Goal: Check status: Check status

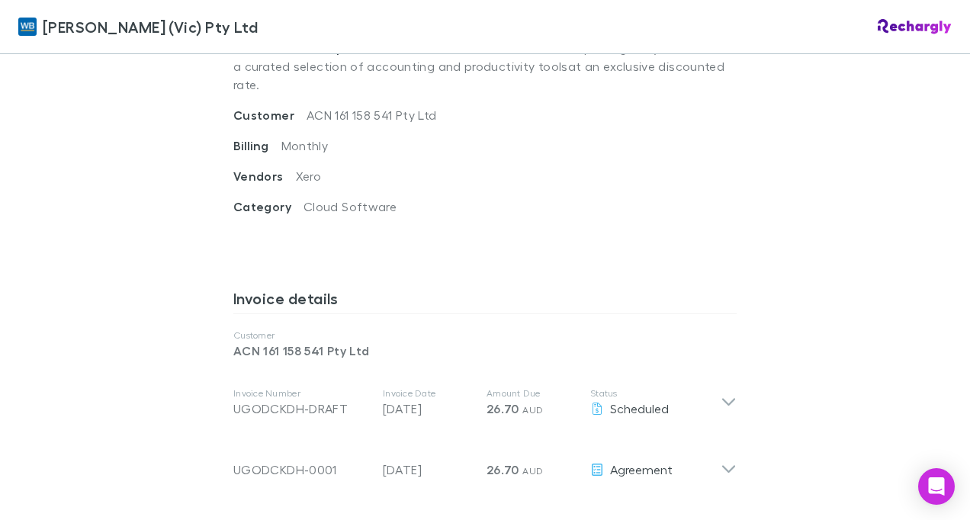
scroll to position [687, 0]
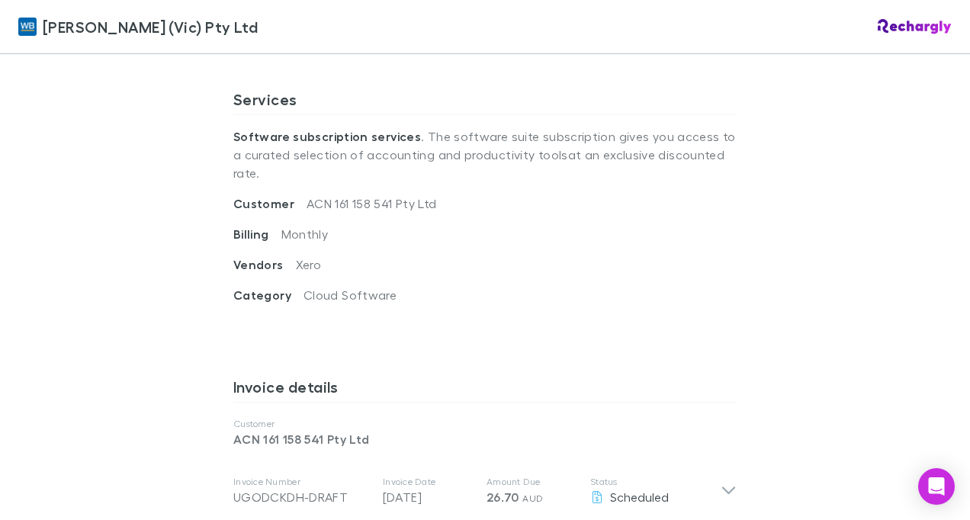
scroll to position [534, 0]
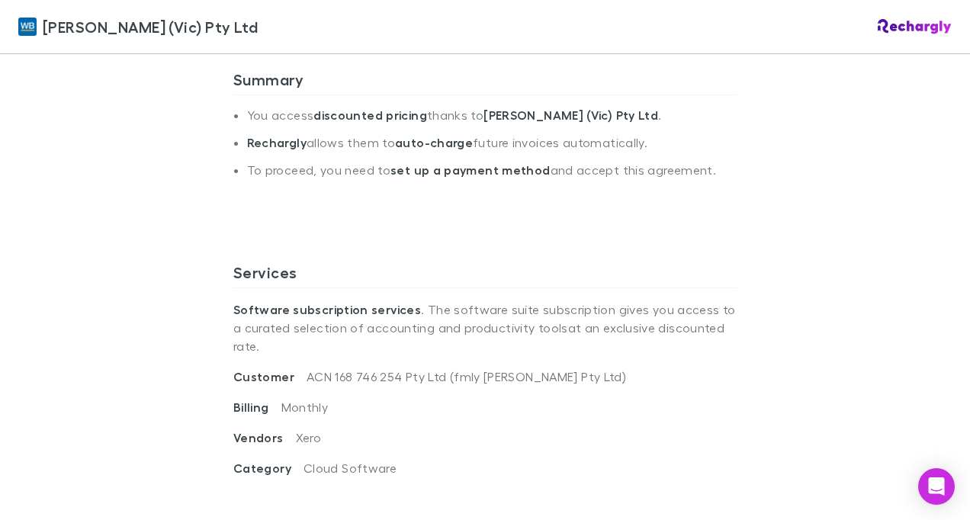
scroll to position [381, 0]
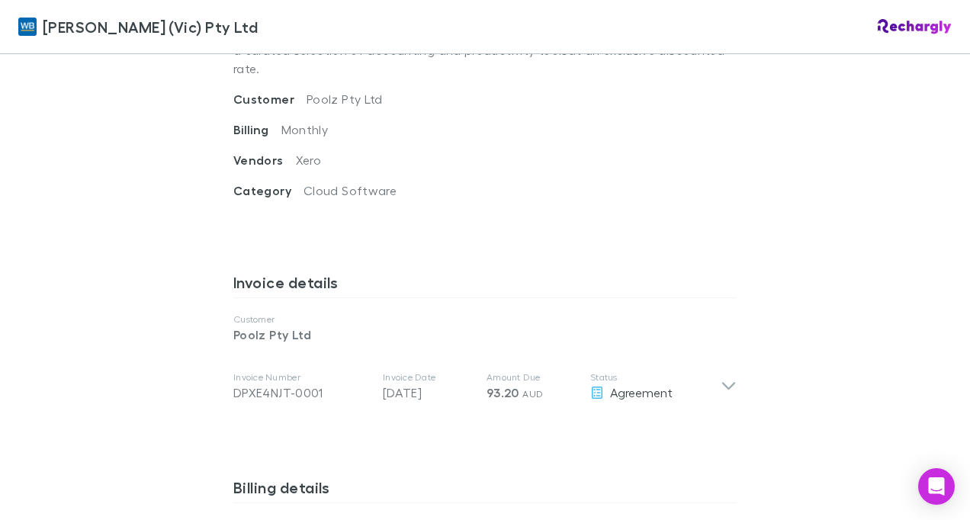
scroll to position [610, 0]
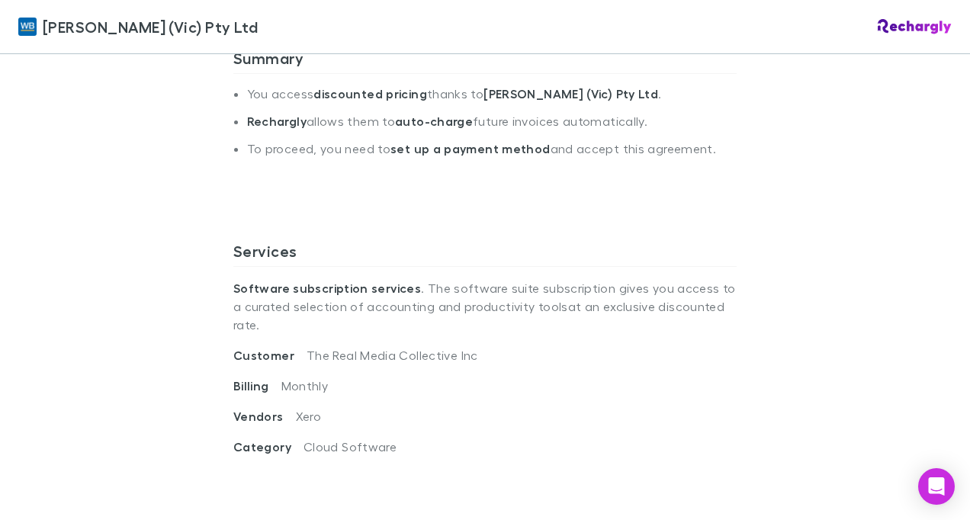
scroll to position [458, 0]
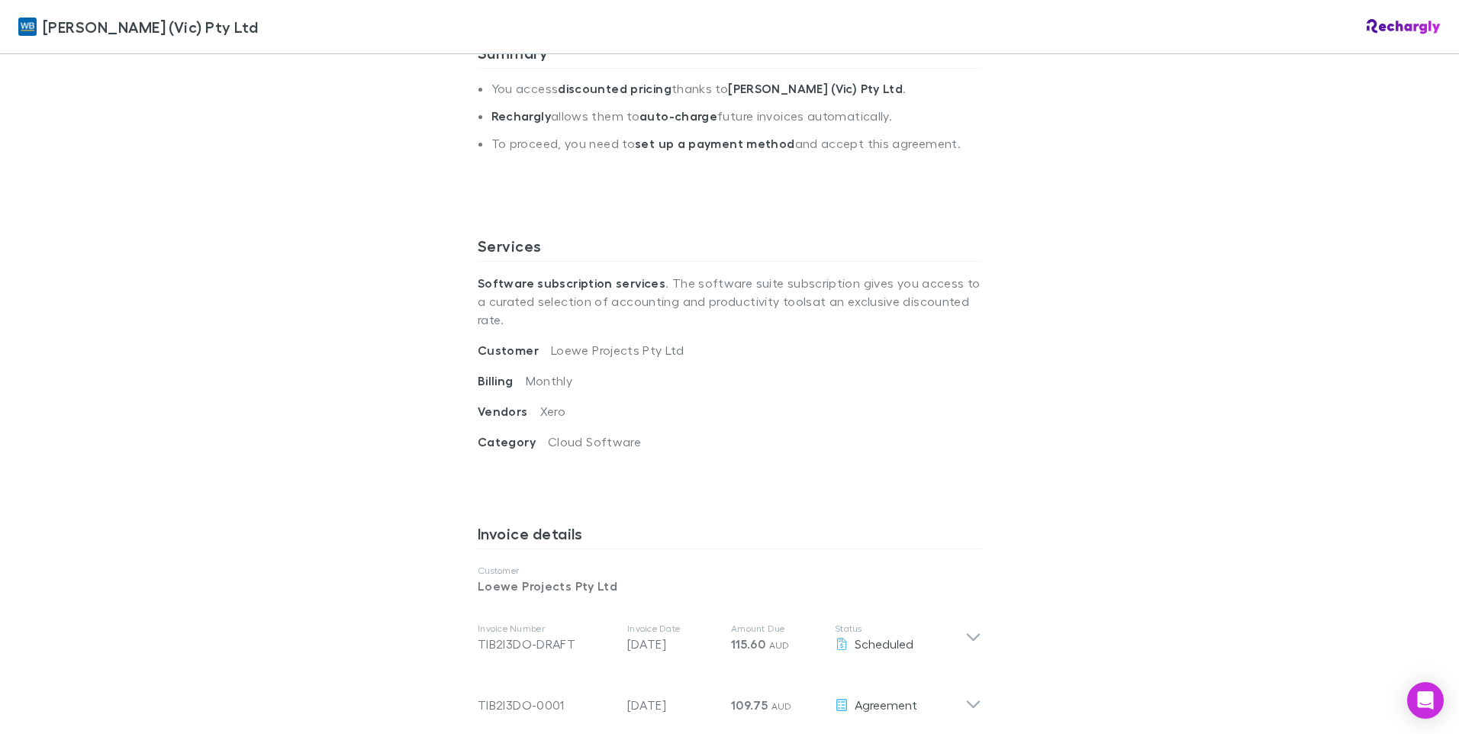
scroll to position [381, 0]
